Goal: Task Accomplishment & Management: Manage account settings

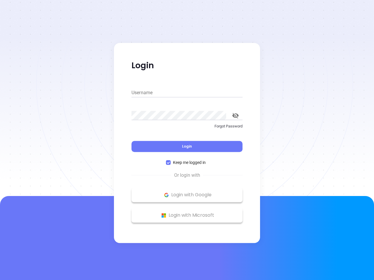
click at [187, 140] on div "Login" at bounding box center [186, 143] width 111 height 18
click at [187, 93] on input "Username" at bounding box center [186, 92] width 111 height 9
click at [235, 116] on icon "toggle password visibility" at bounding box center [235, 116] width 6 height 6
click at [187, 147] on span "Login" at bounding box center [187, 146] width 10 height 5
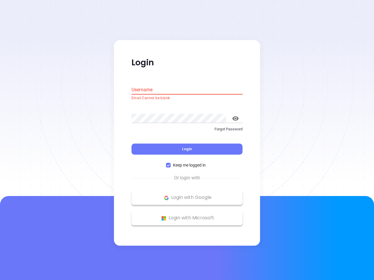
click at [187, 163] on span "Keep me logged in" at bounding box center [188, 165] width 37 height 6
click at [170, 163] on input "Keep me logged in" at bounding box center [168, 165] width 5 height 5
checkbox input "false"
click at [187, 195] on p "Login with Google" at bounding box center [186, 197] width 105 height 9
click at [187, 215] on p "Login with Microsoft" at bounding box center [186, 218] width 105 height 9
